Goal: Information Seeking & Learning: Learn about a topic

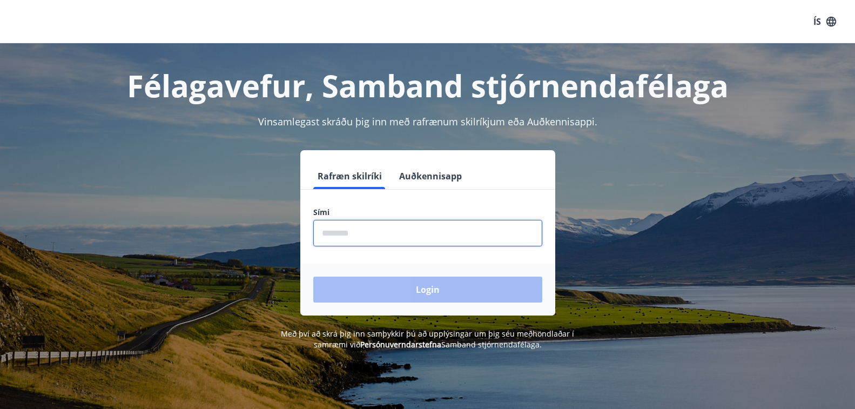
click at [370, 223] on input "phone" at bounding box center [427, 233] width 229 height 26
type input "********"
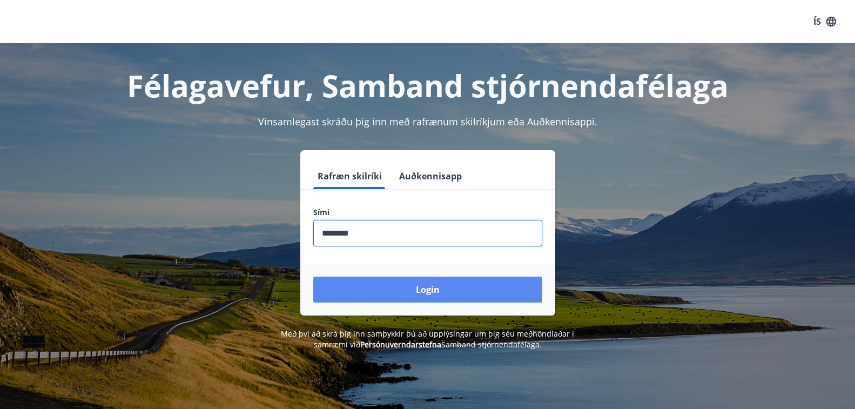
click at [424, 288] on button "Login" at bounding box center [427, 289] width 229 height 26
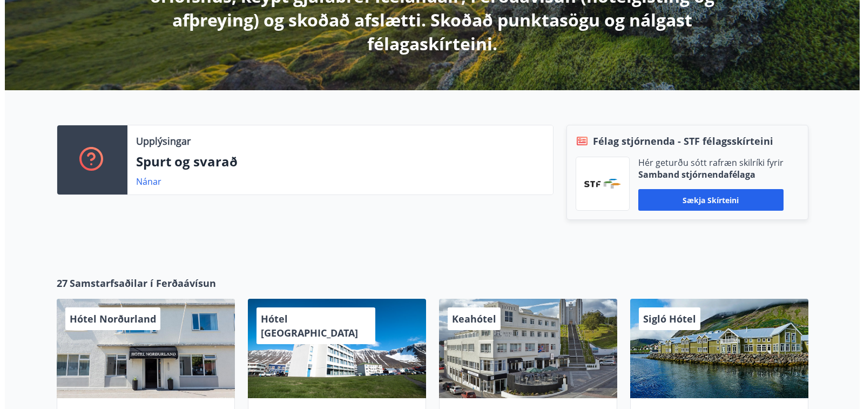
scroll to position [270, 0]
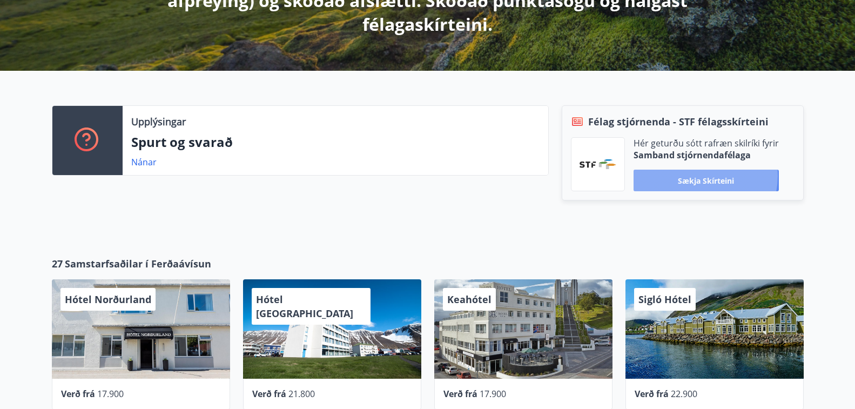
click at [699, 176] on button "Sækja skírteini" at bounding box center [705, 181] width 145 height 22
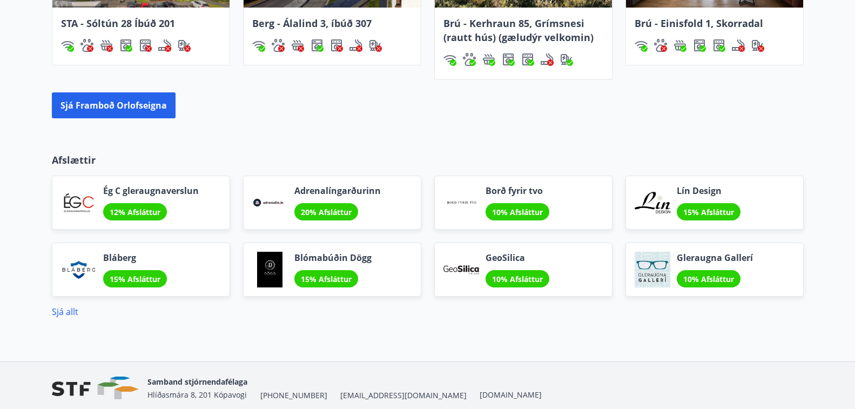
scroll to position [914, 0]
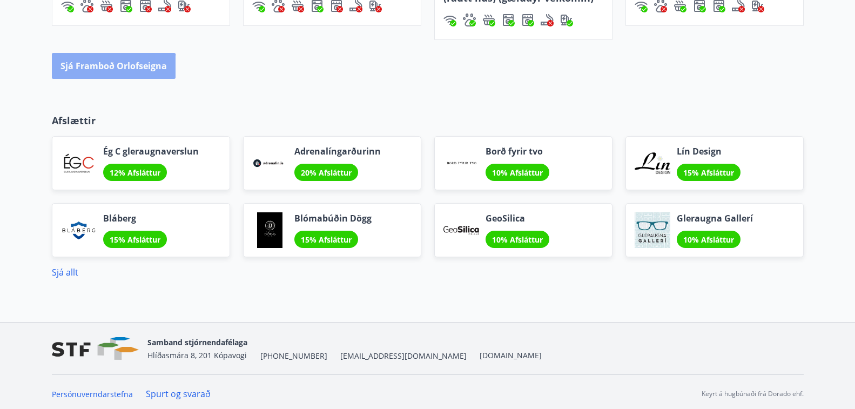
click at [104, 67] on button "Sjá framboð orlofseigna" at bounding box center [114, 66] width 124 height 26
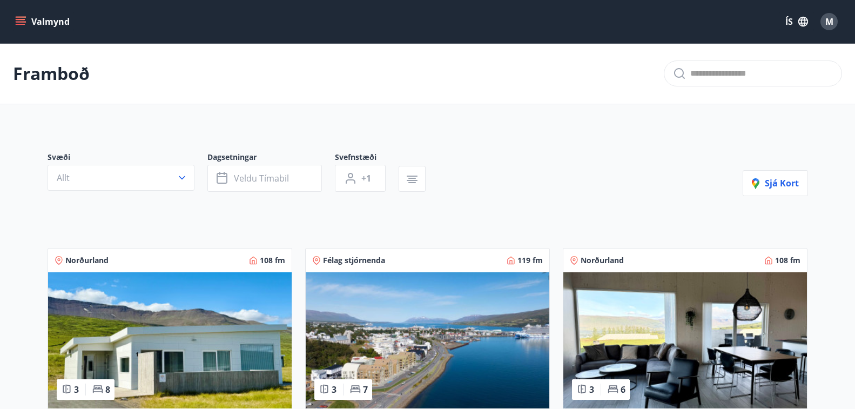
click at [19, 19] on icon "menu" at bounding box center [21, 19] width 10 height 1
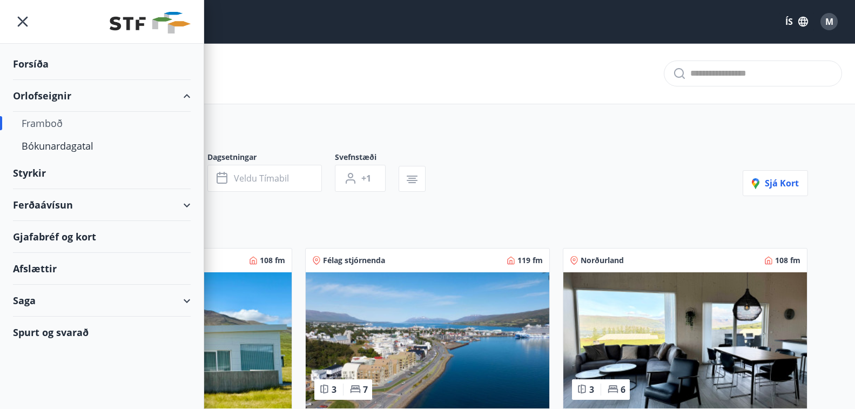
click at [34, 171] on div "Styrkir" at bounding box center [102, 173] width 178 height 32
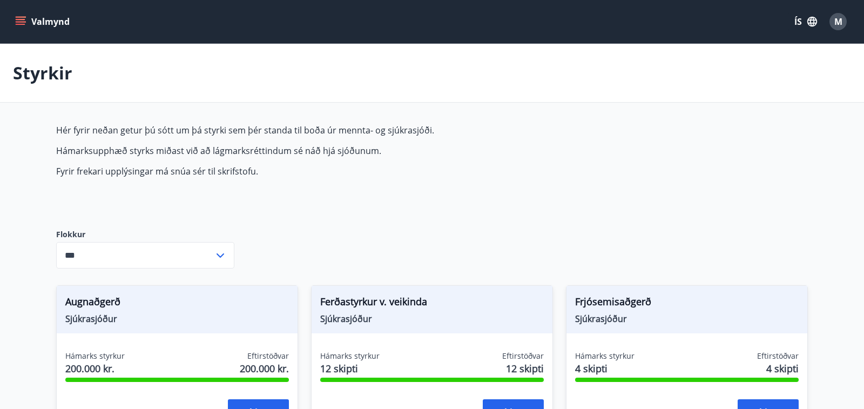
type input "***"
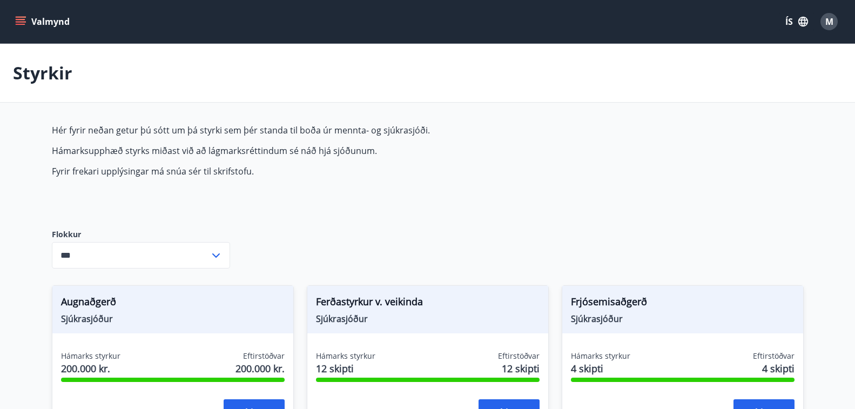
click at [826, 22] on span "M" at bounding box center [829, 22] width 8 height 12
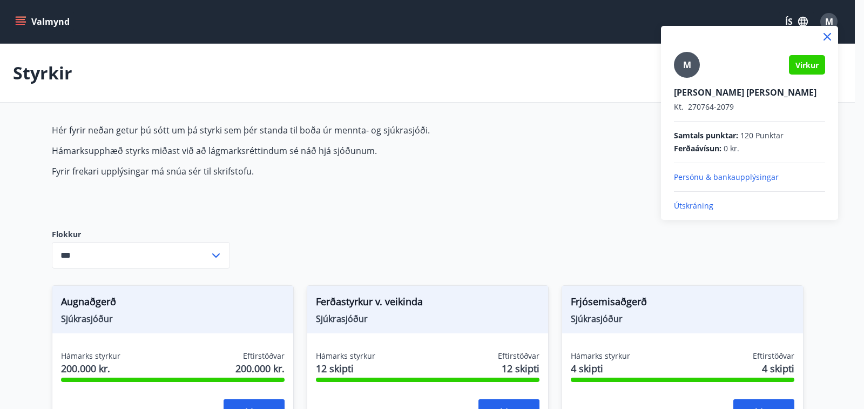
click at [18, 24] on div at bounding box center [432, 204] width 864 height 409
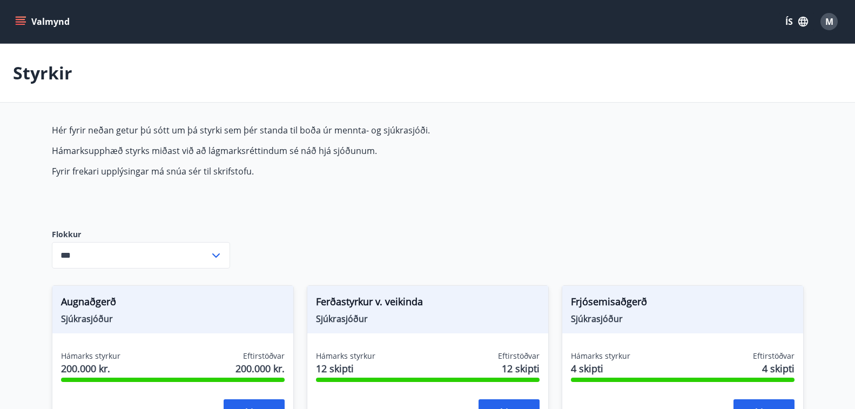
click at [18, 24] on icon "menu" at bounding box center [21, 24] width 10 height 1
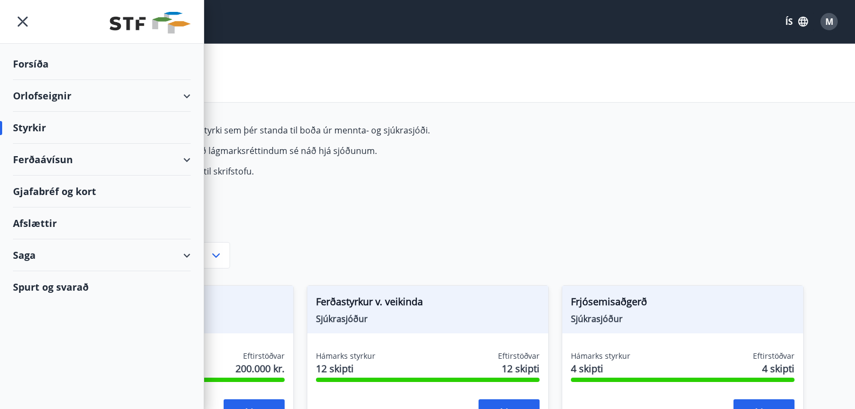
click at [52, 188] on div "Gjafabréf og kort" at bounding box center [102, 192] width 178 height 32
click at [47, 223] on div "Afslættir" at bounding box center [102, 223] width 178 height 32
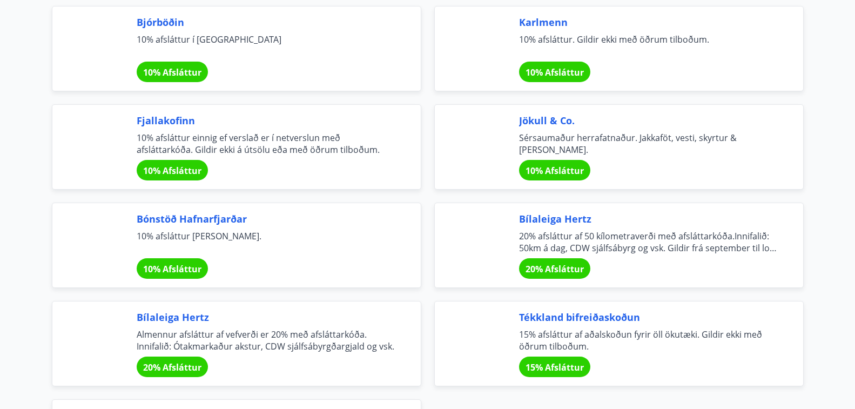
scroll to position [3468, 0]
